Goal: Task Accomplishment & Management: Complete application form

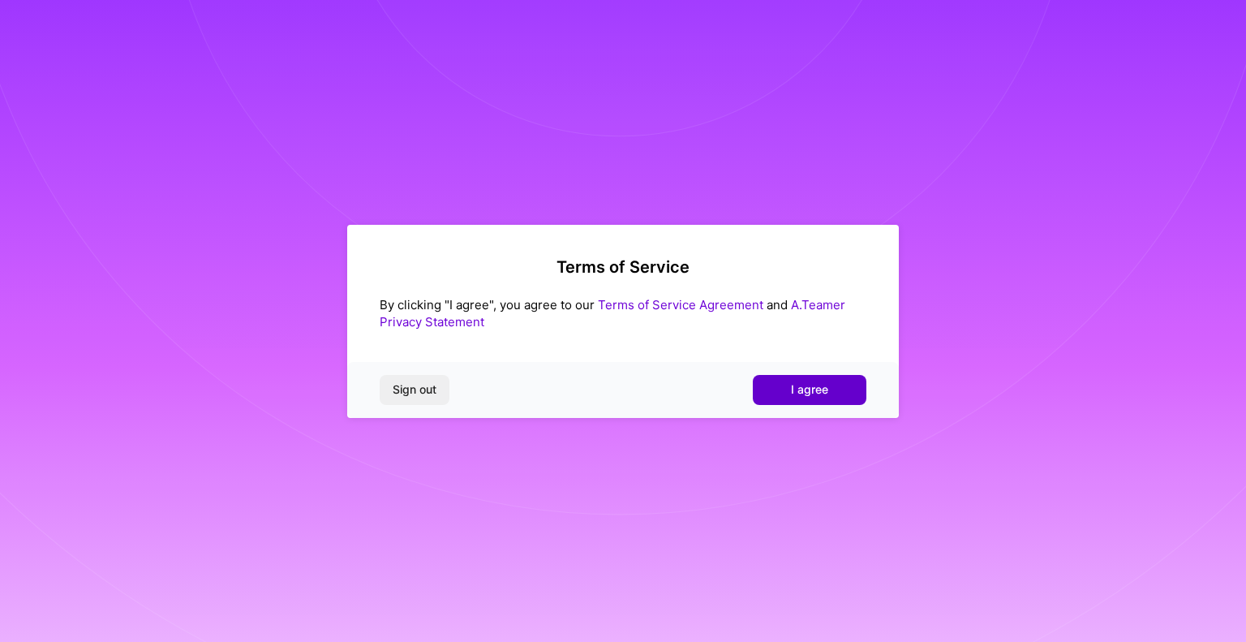
click at [811, 389] on span "I agree" at bounding box center [809, 389] width 37 height 16
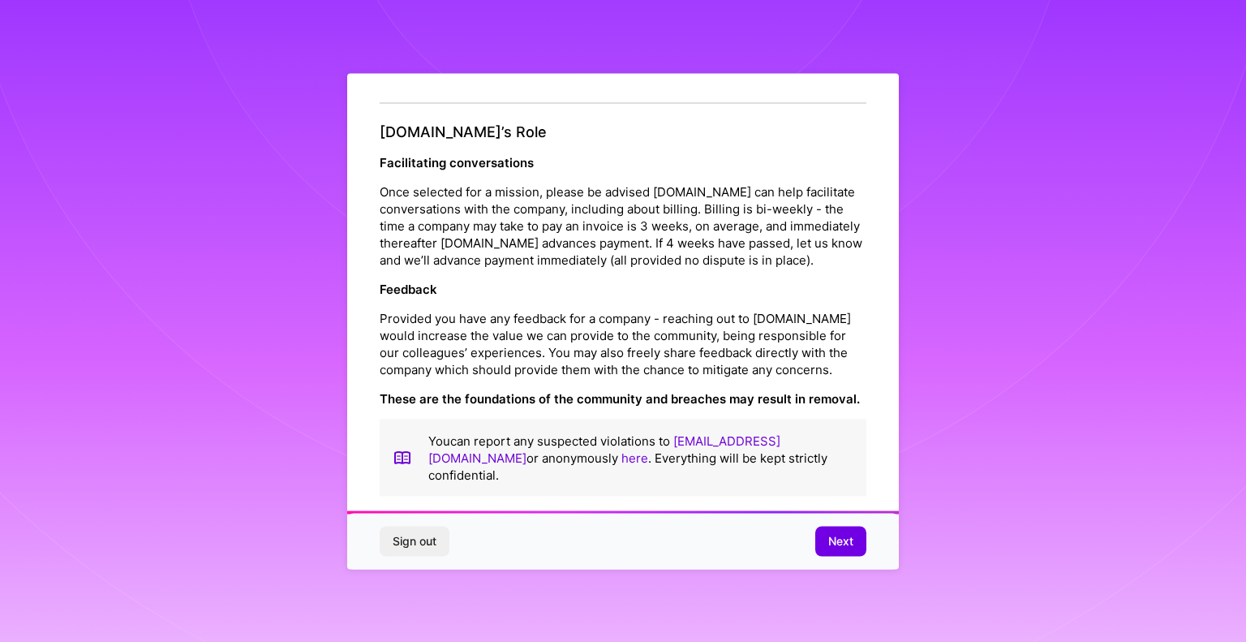
scroll to position [1803, 0]
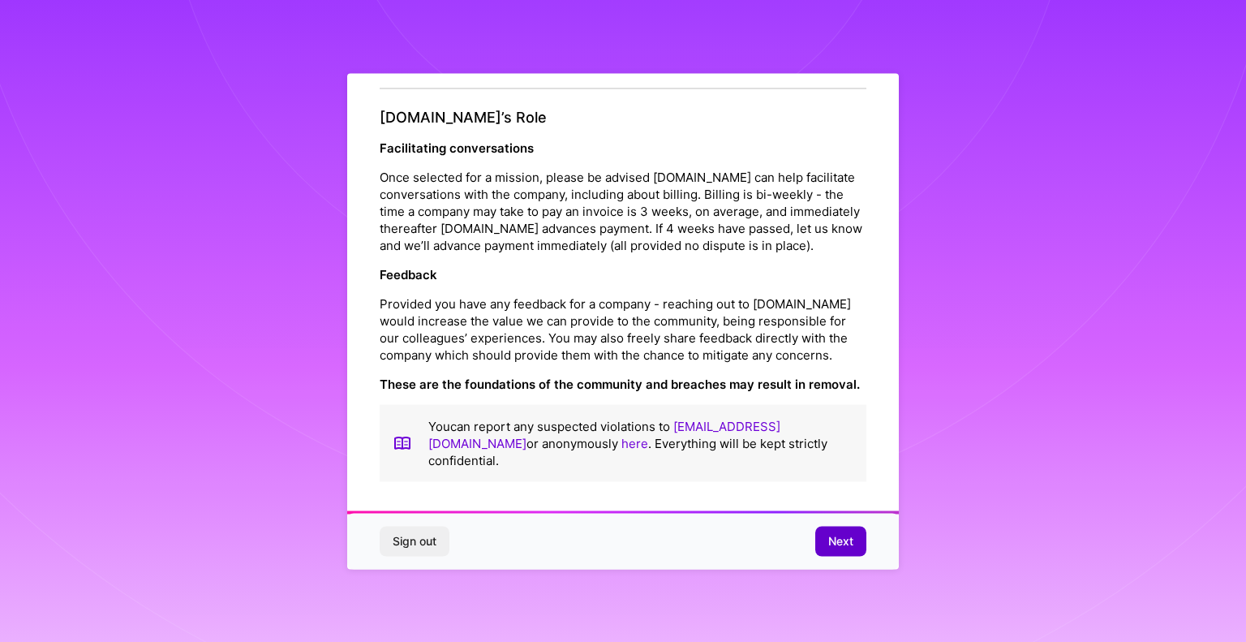
click at [836, 535] on span "Next" at bounding box center [840, 541] width 25 height 16
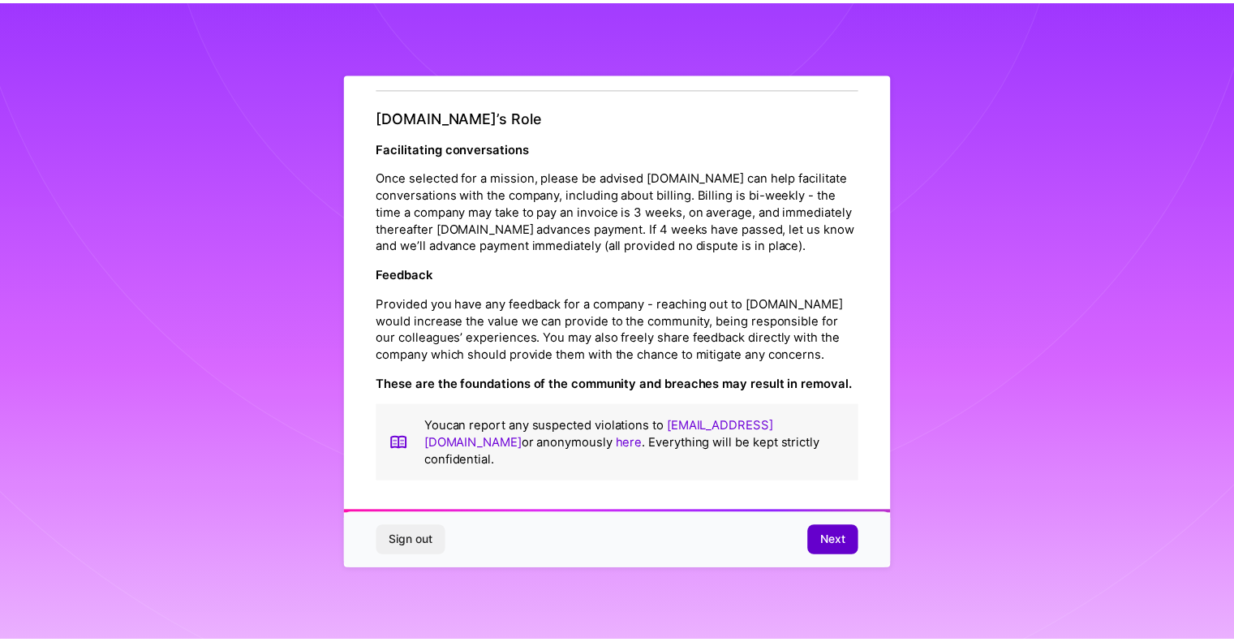
scroll to position [0, 0]
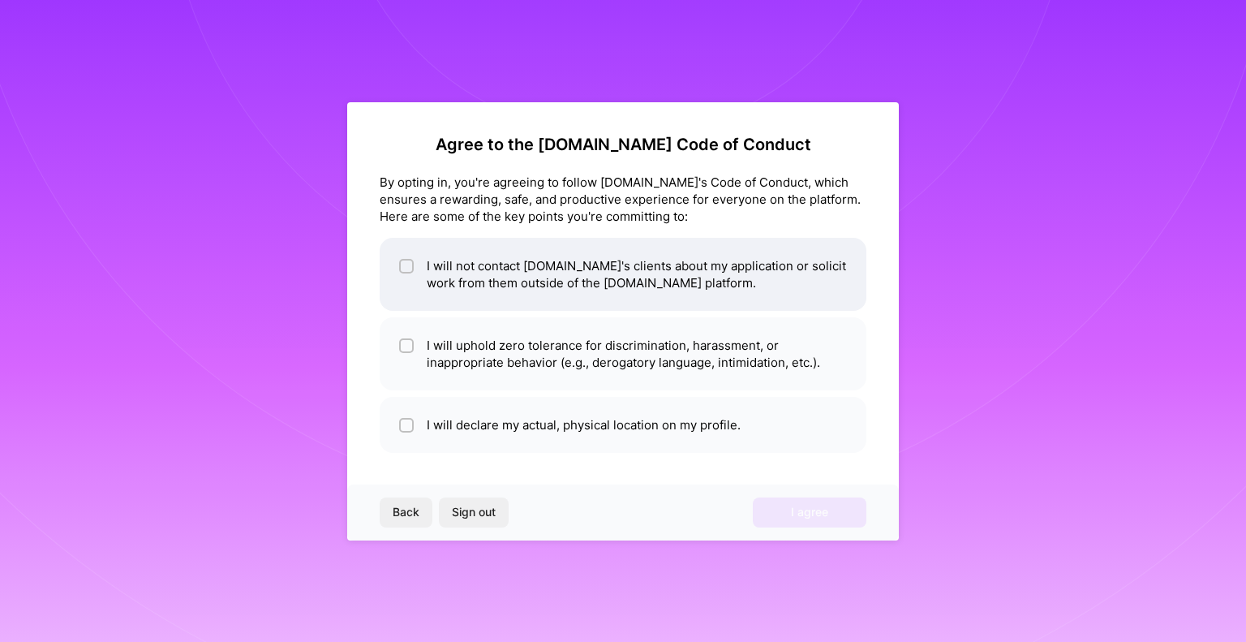
click at [407, 272] on div at bounding box center [406, 266] width 15 height 15
checkbox input "true"
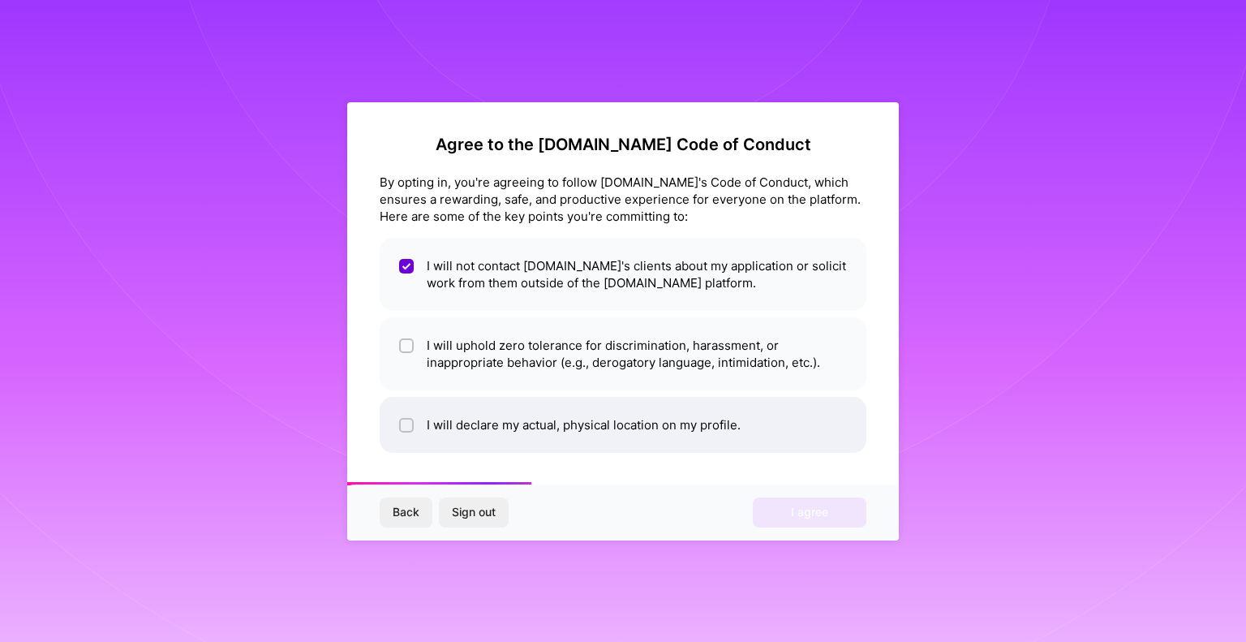
click at [404, 425] on input "checkbox" at bounding box center [407, 425] width 11 height 11
checkbox input "true"
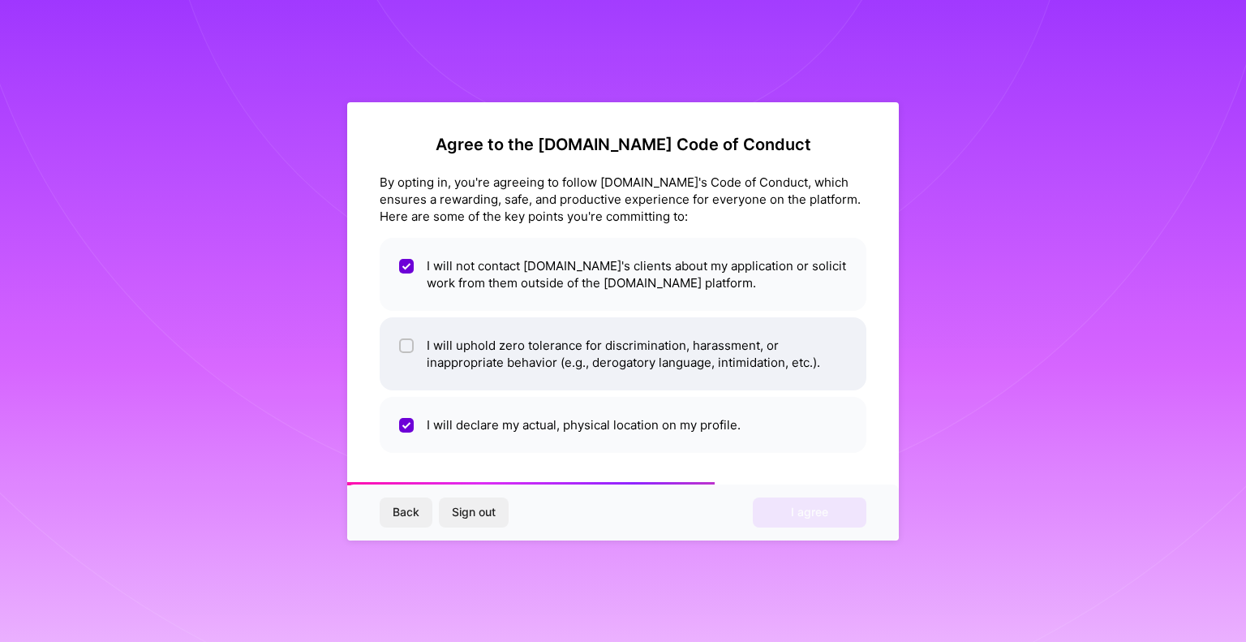
click at [415, 349] on li "I will uphold zero tolerance for discrimination, harassment, or inappropriate b…" at bounding box center [623, 353] width 487 height 73
checkbox input "true"
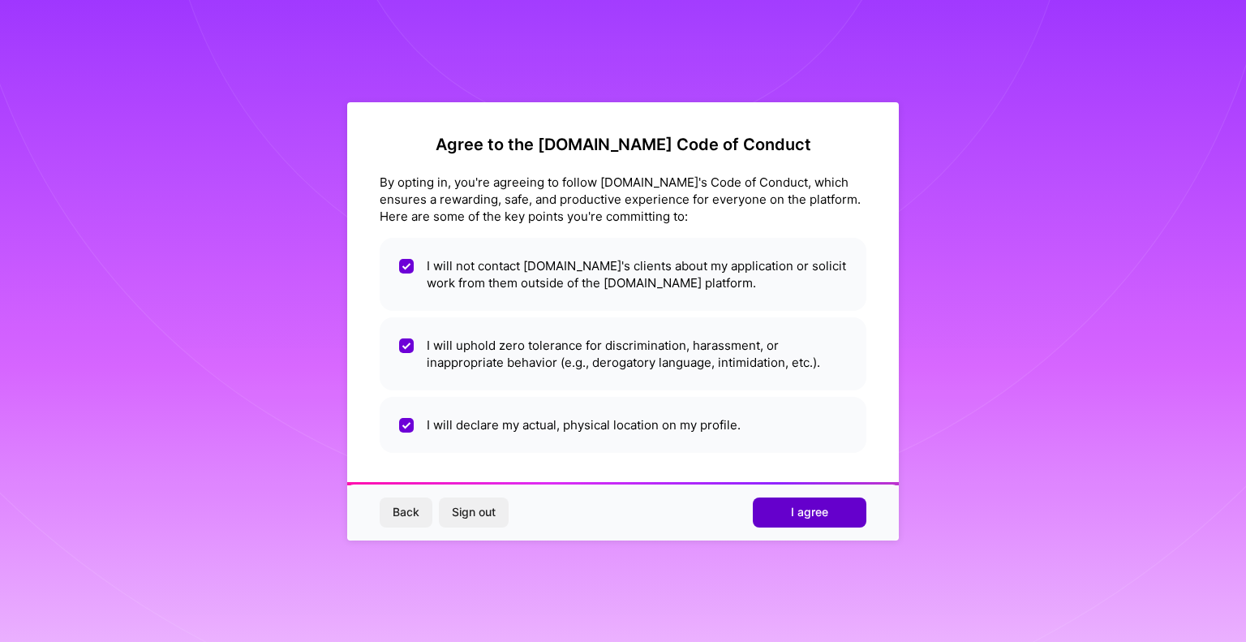
click at [832, 522] on button "I agree" at bounding box center [810, 511] width 114 height 29
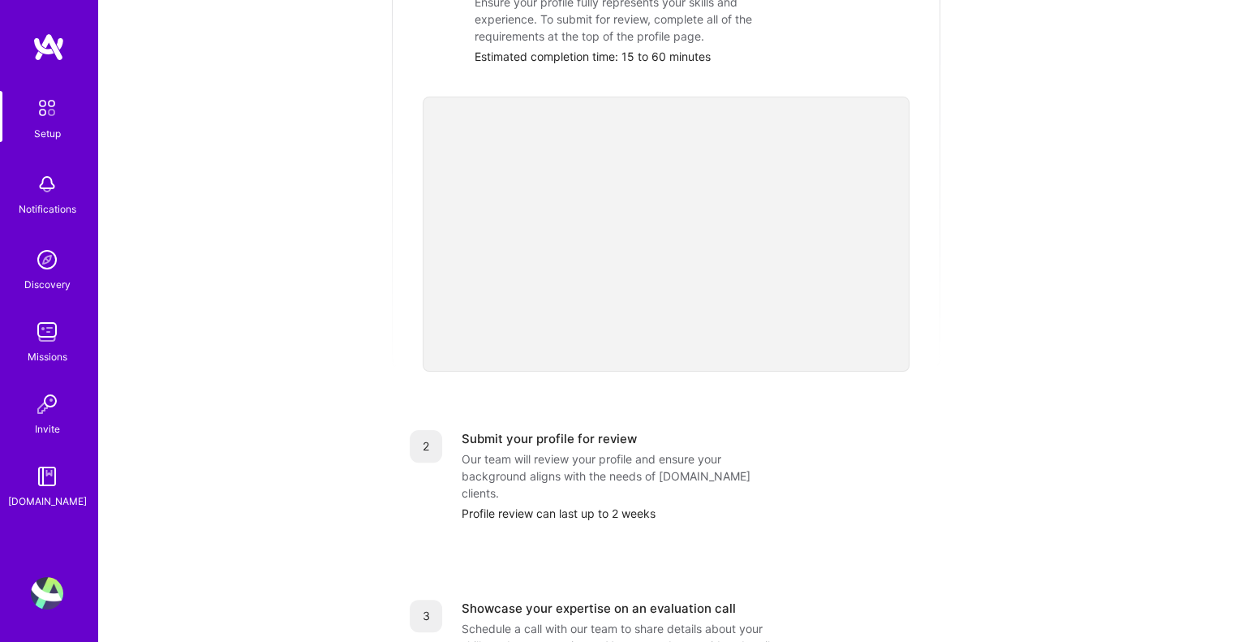
scroll to position [591, 0]
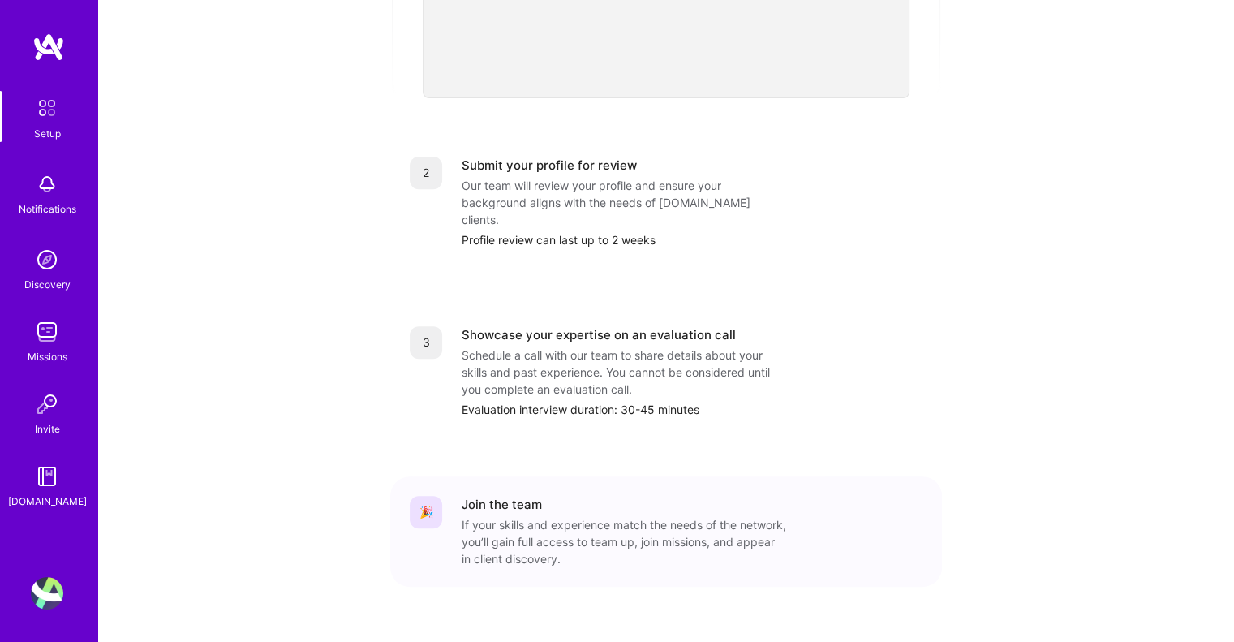
click at [46, 346] on img at bounding box center [47, 332] width 32 height 32
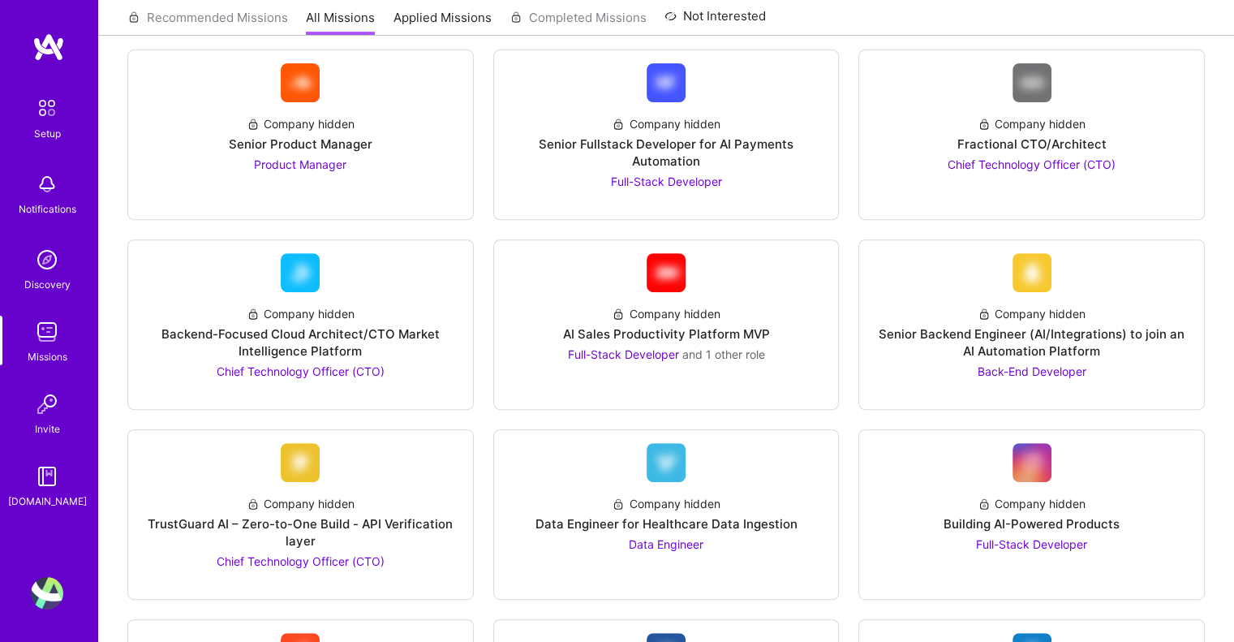
scroll to position [558, 0]
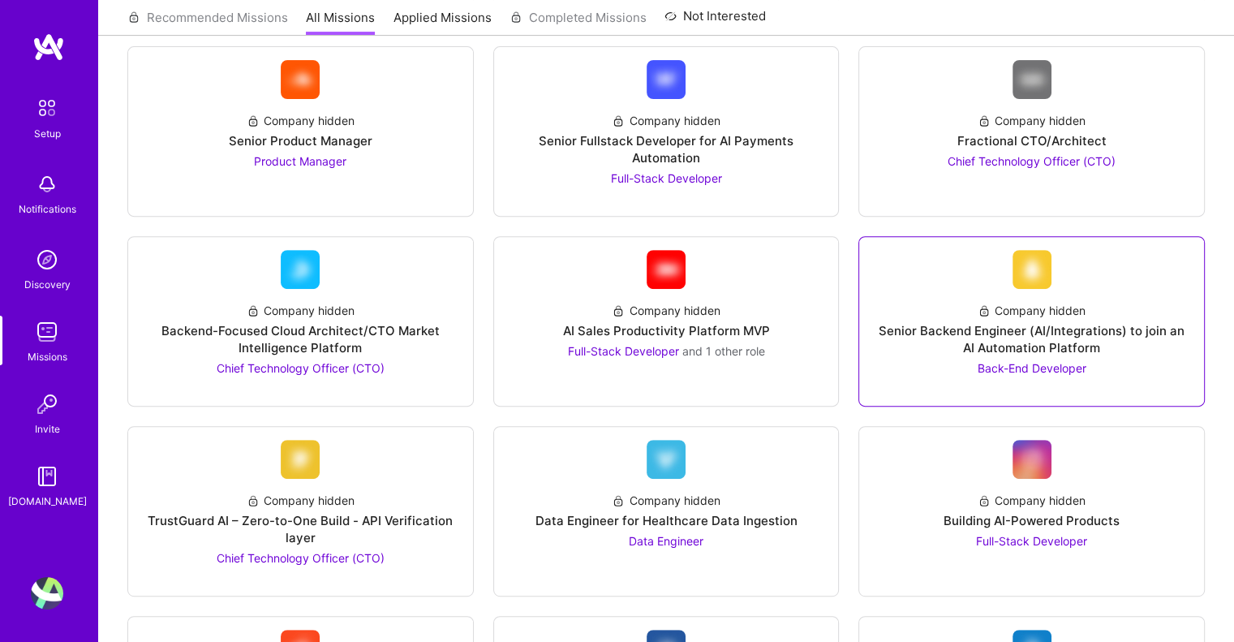
click at [1073, 316] on div "Company hidden" at bounding box center [1031, 310] width 108 height 17
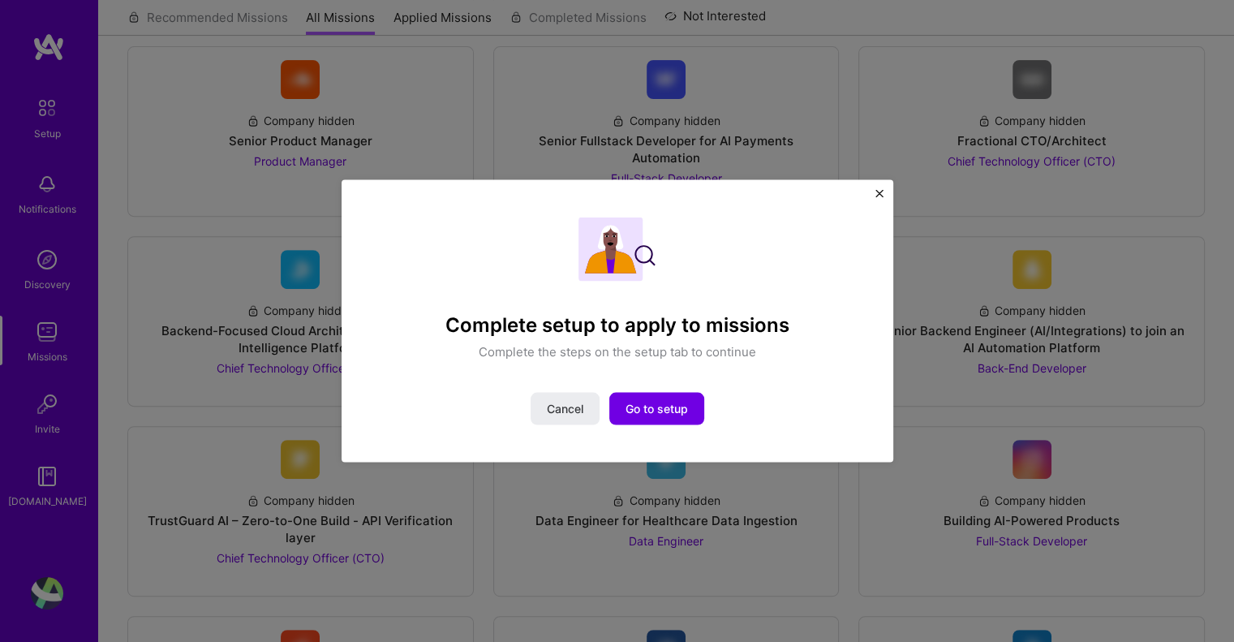
click at [879, 187] on div "Complete setup to apply to missions Complete the steps on the setup tab to cont…" at bounding box center [618, 320] width 552 height 283
click at [879, 191] on img "Close" at bounding box center [879, 193] width 8 height 8
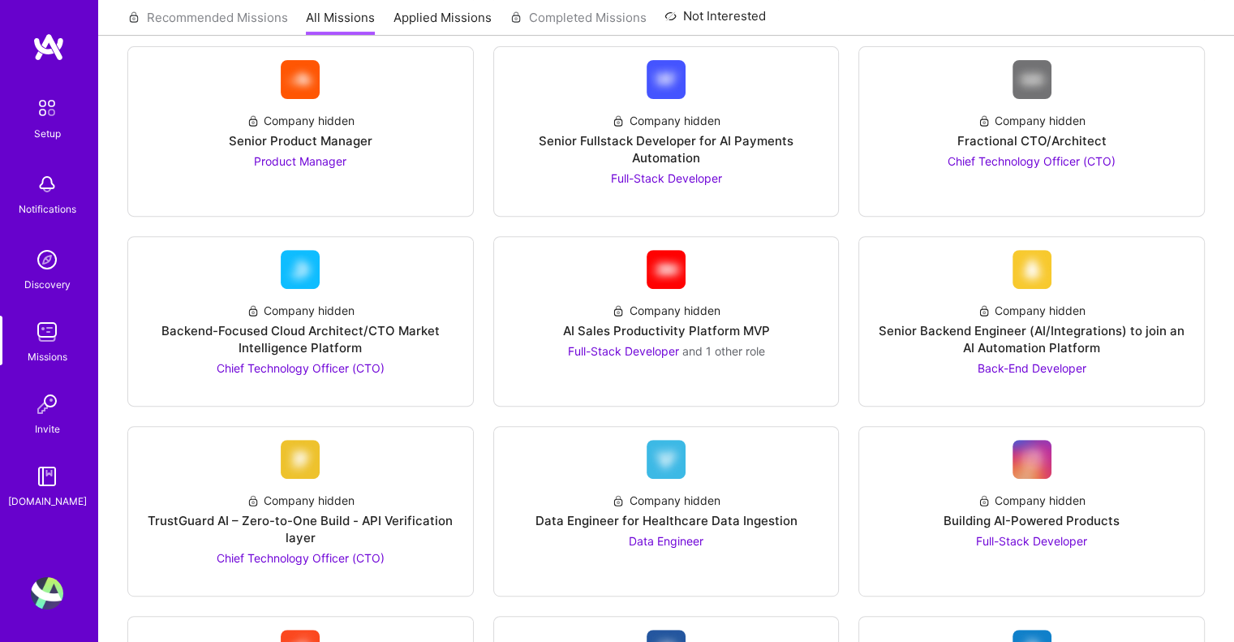
click at [36, 110] on img at bounding box center [47, 108] width 34 height 34
